Goal: Information Seeking & Learning: Learn about a topic

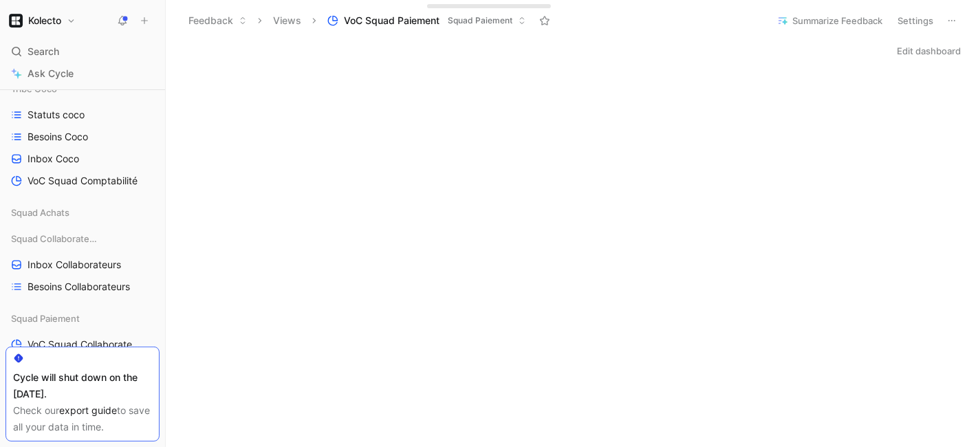
click at [374, 30] on div "Feedback Views VoC Squad Paiement Squad Paiement" at bounding box center [471, 20] width 580 height 23
click at [389, 26] on span "VoC Squad Paiement" at bounding box center [392, 21] width 96 height 14
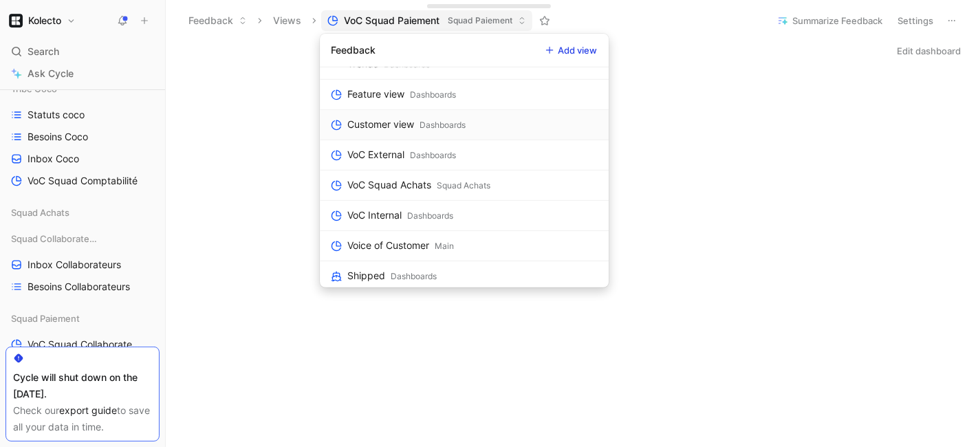
scroll to position [201, 0]
click at [418, 177] on div "VoC Squad Achats" at bounding box center [389, 183] width 84 height 17
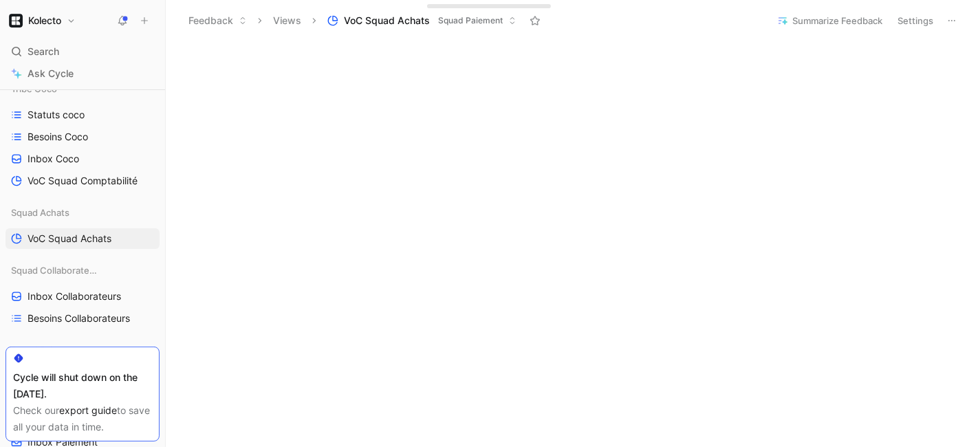
scroll to position [125, 0]
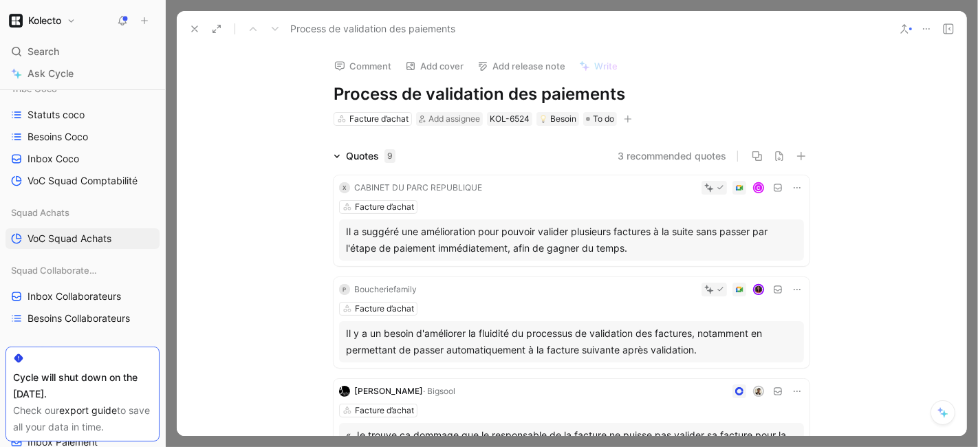
click at [478, 243] on div "Il a suggéré une amélioration pour pouvoir valider plusieurs factures à la suit…" at bounding box center [571, 239] width 451 height 33
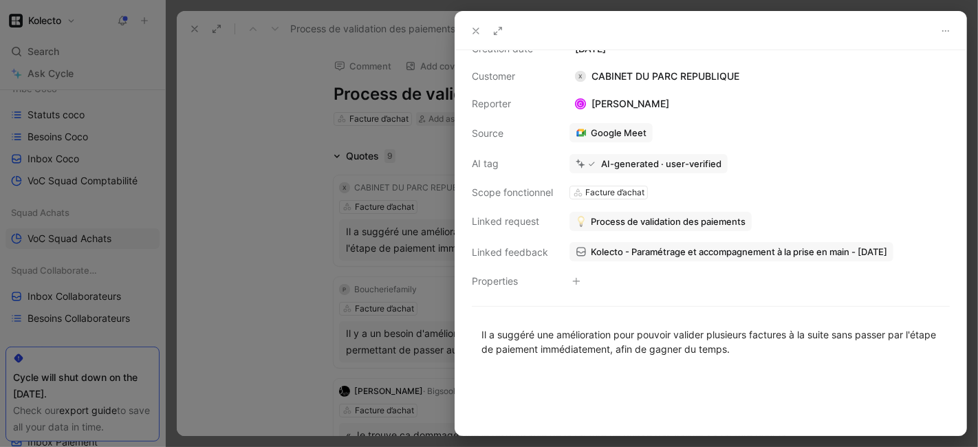
scroll to position [49, 0]
click at [198, 227] on div at bounding box center [489, 223] width 978 height 447
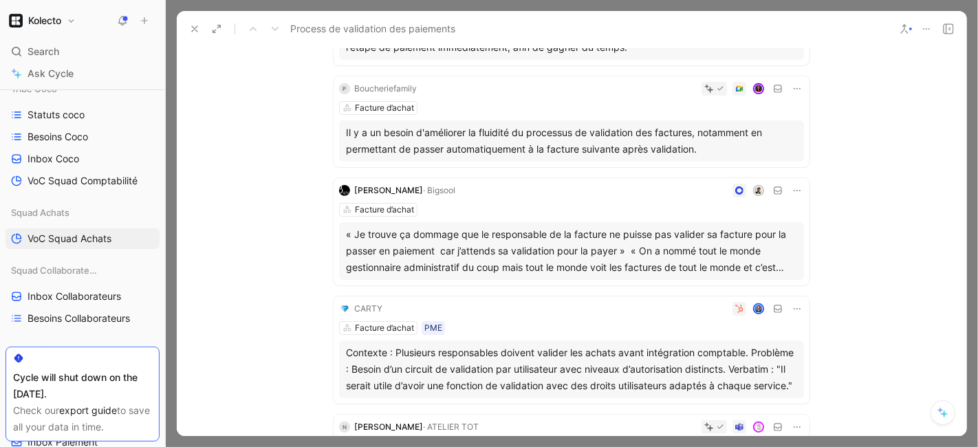
scroll to position [204, 0]
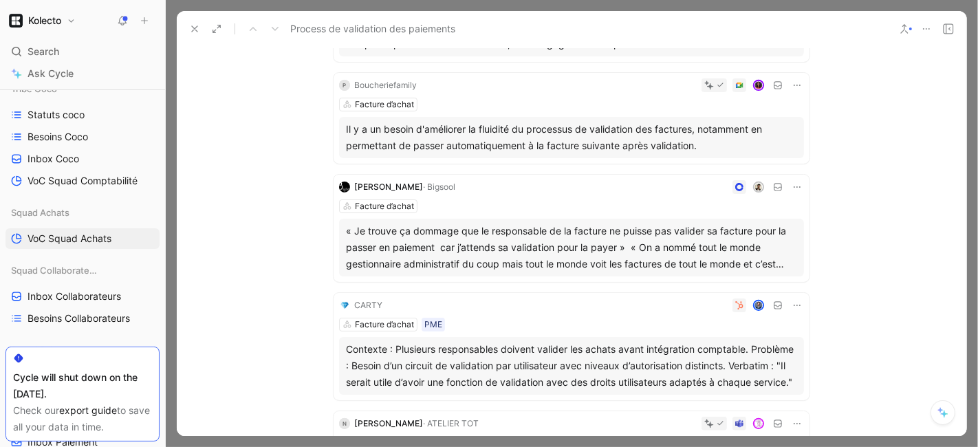
click at [468, 252] on div "« Je trouve ça dommage que le responsable de la facture ne puisse pas valider s…" at bounding box center [571, 248] width 451 height 50
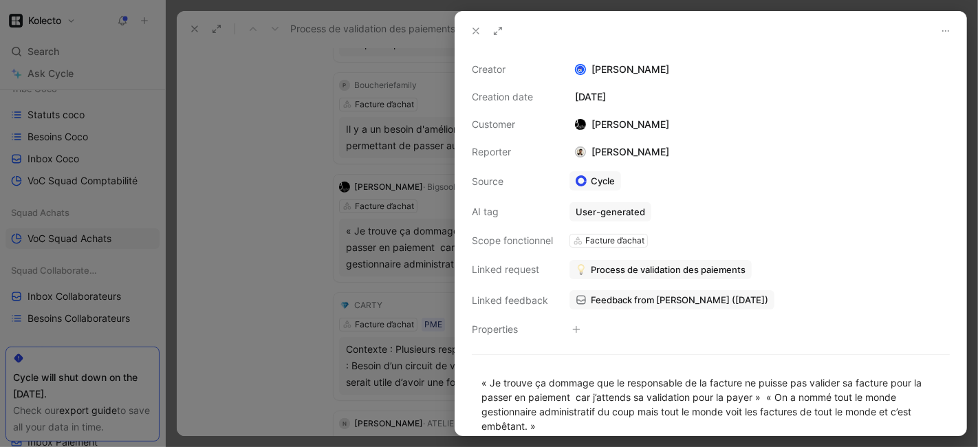
scroll to position [100, 0]
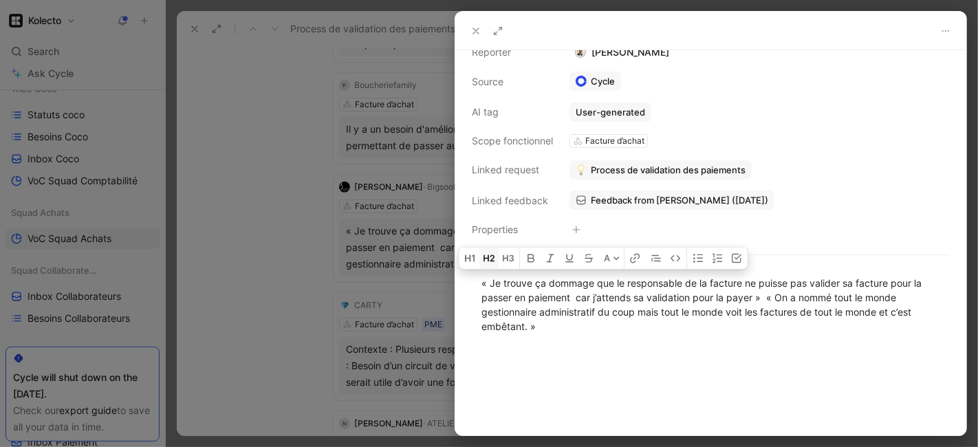
drag, startPoint x: 538, startPoint y: 327, endPoint x: 480, endPoint y: 268, distance: 82.2
click at [480, 268] on div "« Je trouve ça dommage que le responsable de la facture ne puisse pas valider s…" at bounding box center [710, 305] width 511 height 88
copy div "« Je trouve ça dommage que le responsable de la facture ne puisse pas valider s…"
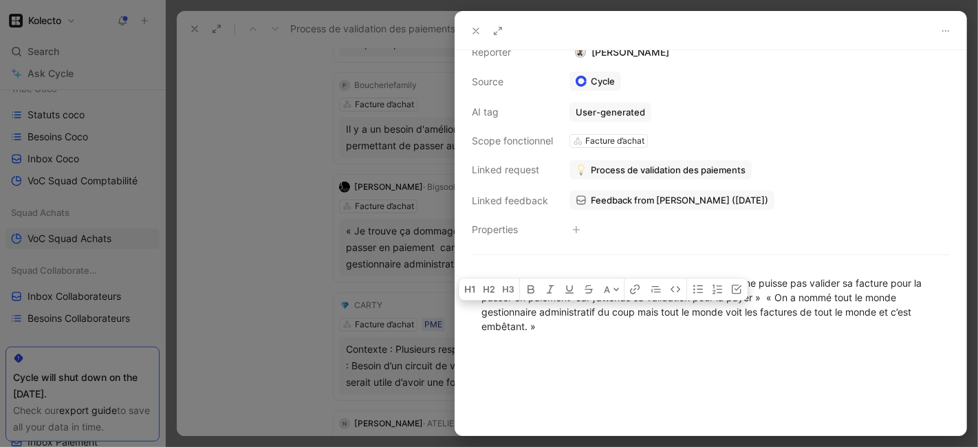
scroll to position [0, 0]
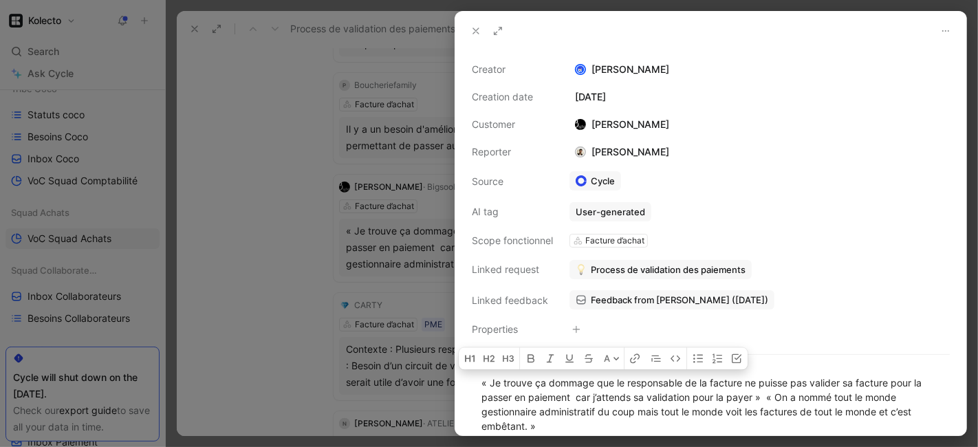
click at [329, 197] on div at bounding box center [489, 223] width 978 height 447
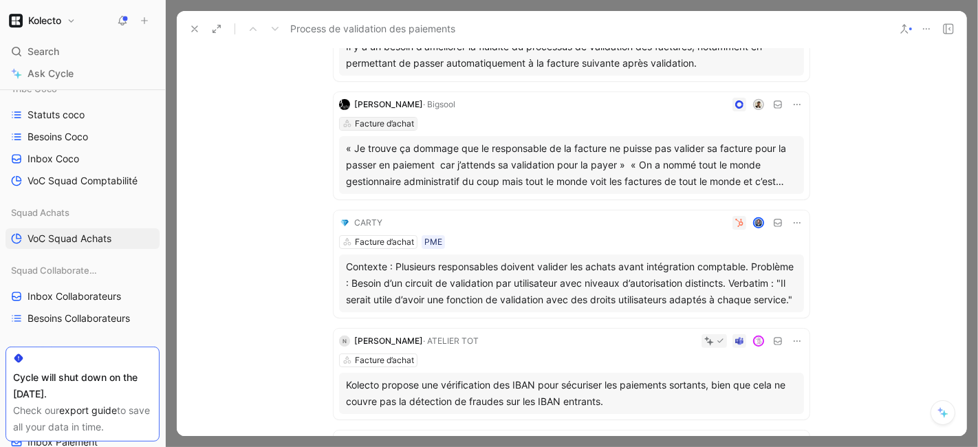
scroll to position [290, 0]
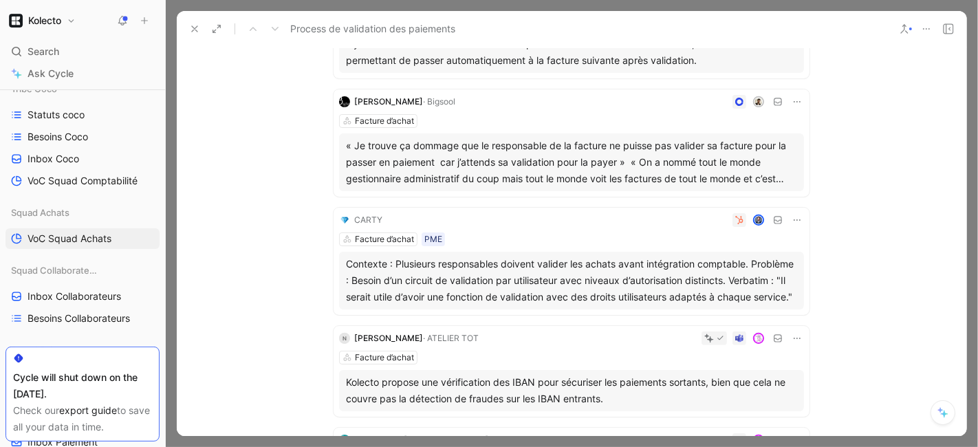
click at [536, 284] on div "Contexte : Plusieurs responsables doivent valider les achats avant intégration …" at bounding box center [571, 281] width 451 height 50
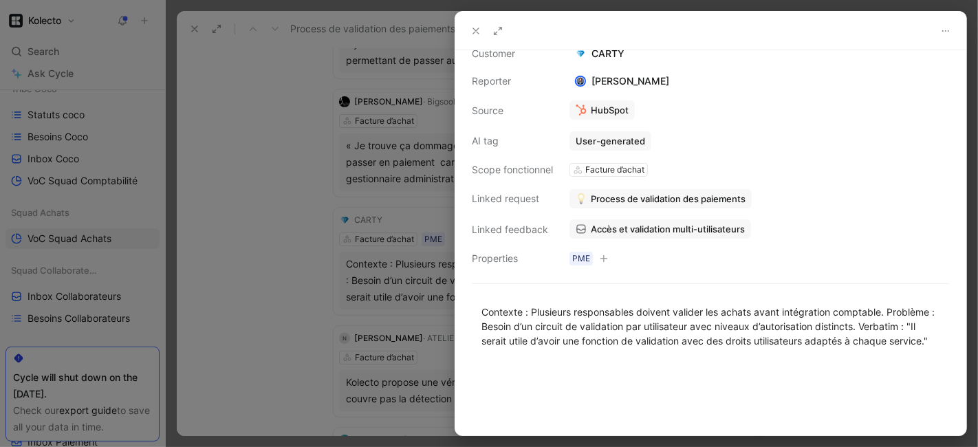
scroll to position [80, 0]
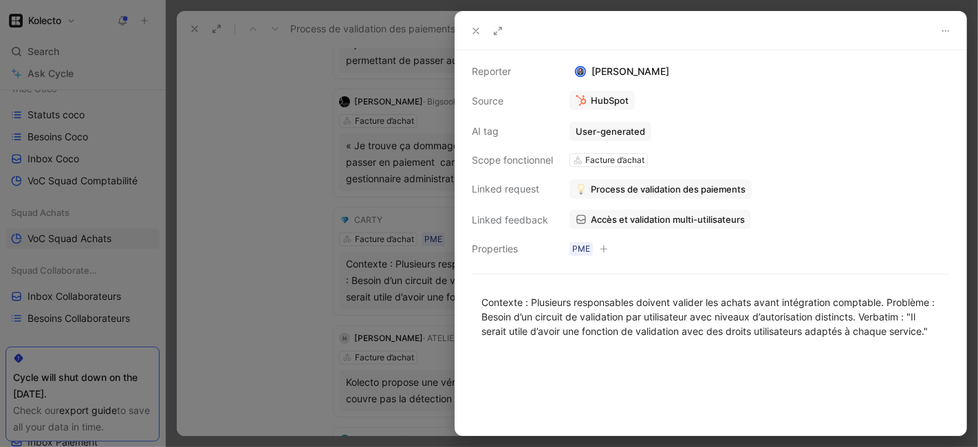
click at [334, 265] on div at bounding box center [489, 223] width 978 height 447
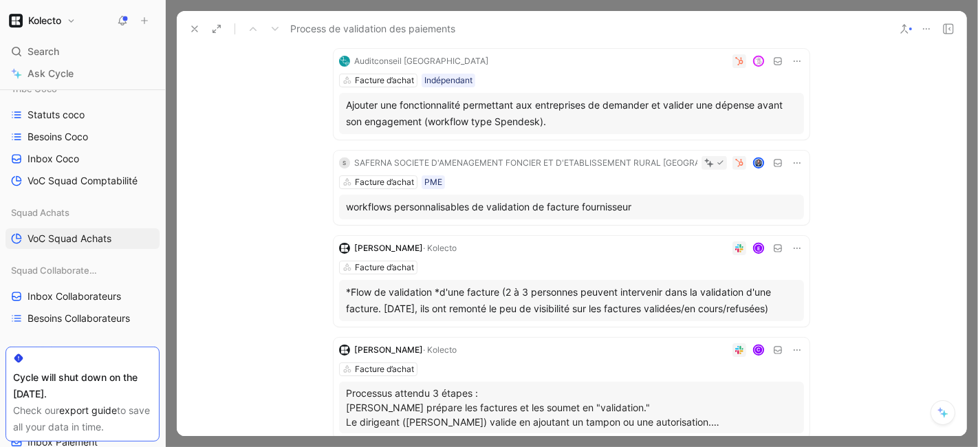
scroll to position [669, 0]
click at [437, 209] on div "workflows personnalisables de validation de facture fournisseur" at bounding box center [571, 206] width 451 height 17
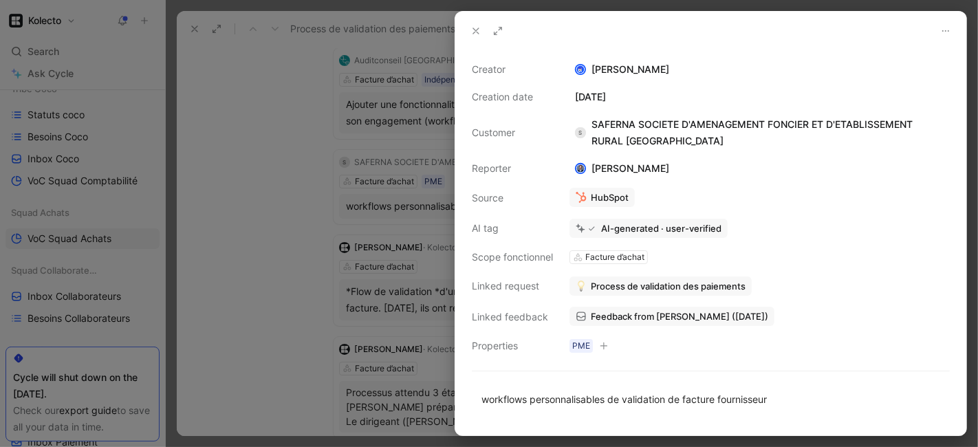
scroll to position [74, 0]
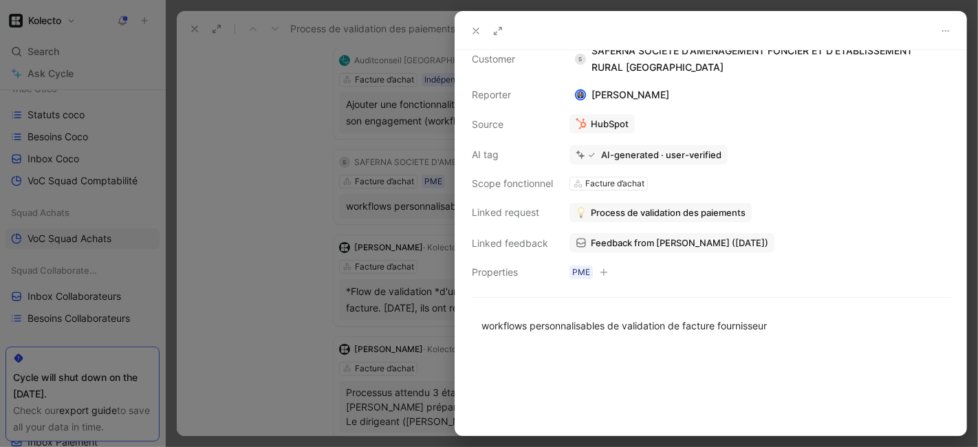
click at [662, 243] on span "Feedback from [PERSON_NAME] ([DATE])" at bounding box center [679, 243] width 177 height 12
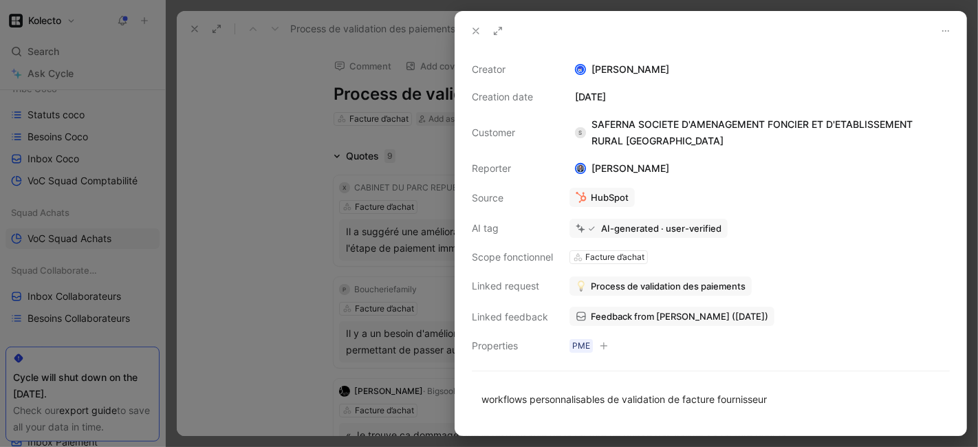
click at [261, 227] on div at bounding box center [489, 223] width 978 height 447
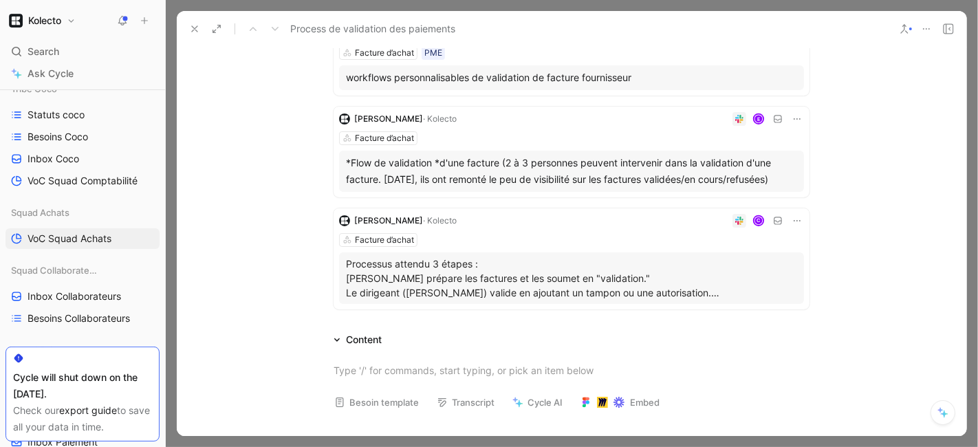
scroll to position [798, 0]
click at [523, 289] on p "Processus attendu 3 étapes : [PERSON_NAME] prépare les factures et les soumet e…" at bounding box center [571, 277] width 451 height 43
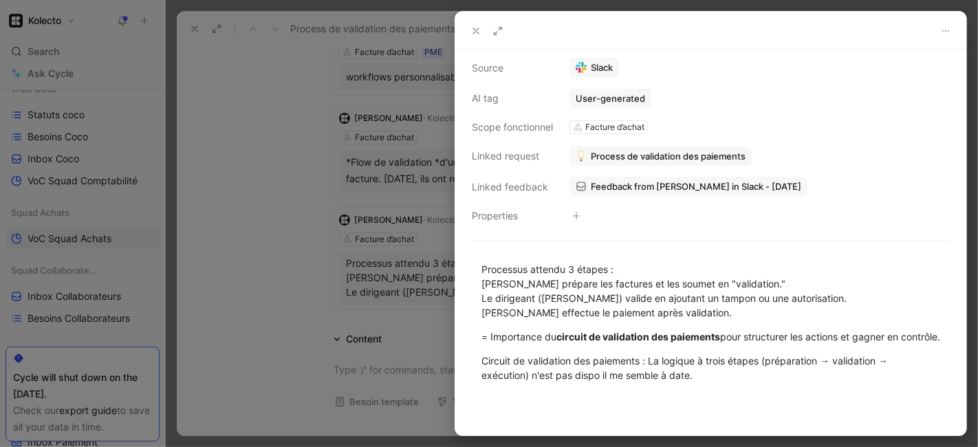
scroll to position [177, 0]
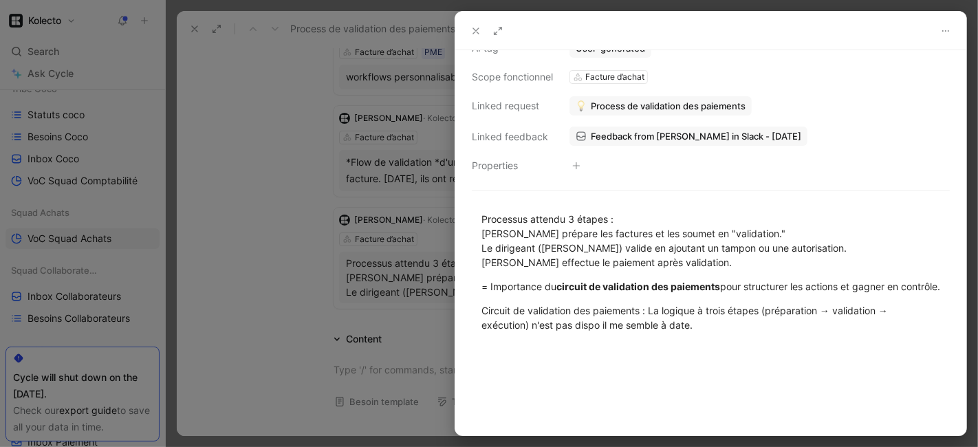
click at [472, 30] on icon at bounding box center [475, 30] width 11 height 11
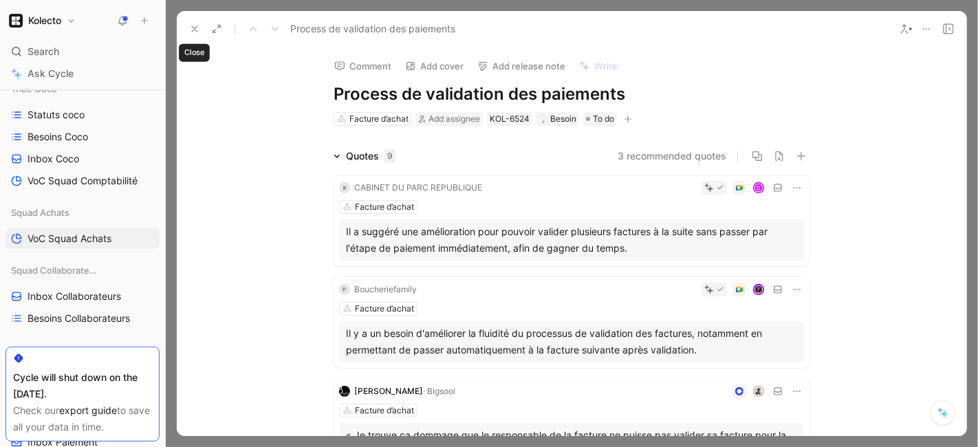
click at [196, 25] on icon at bounding box center [194, 28] width 11 height 11
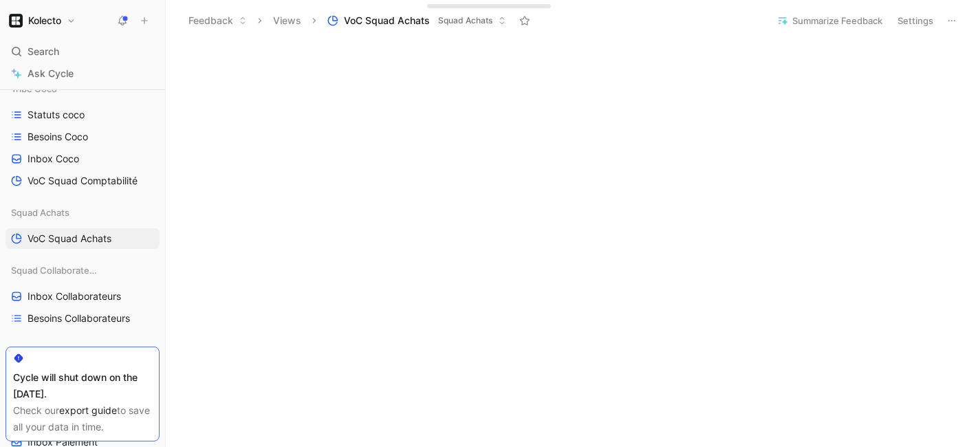
scroll to position [157, 0]
